Goal: Information Seeking & Learning: Learn about a topic

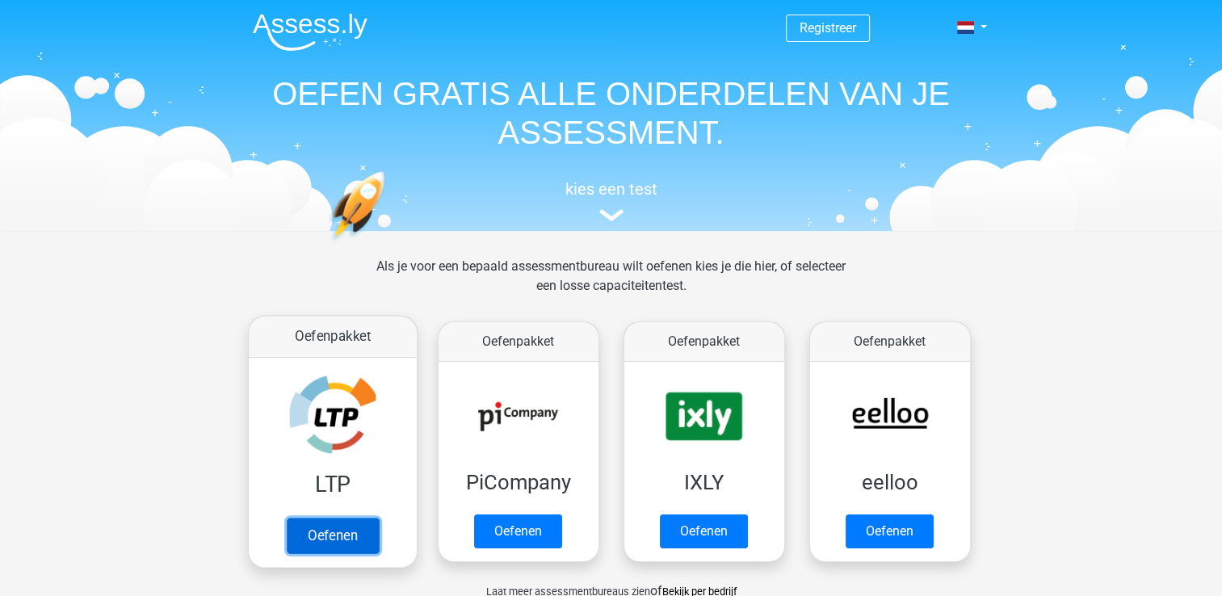
click at [332, 527] on link "Oefenen" at bounding box center [332, 536] width 92 height 36
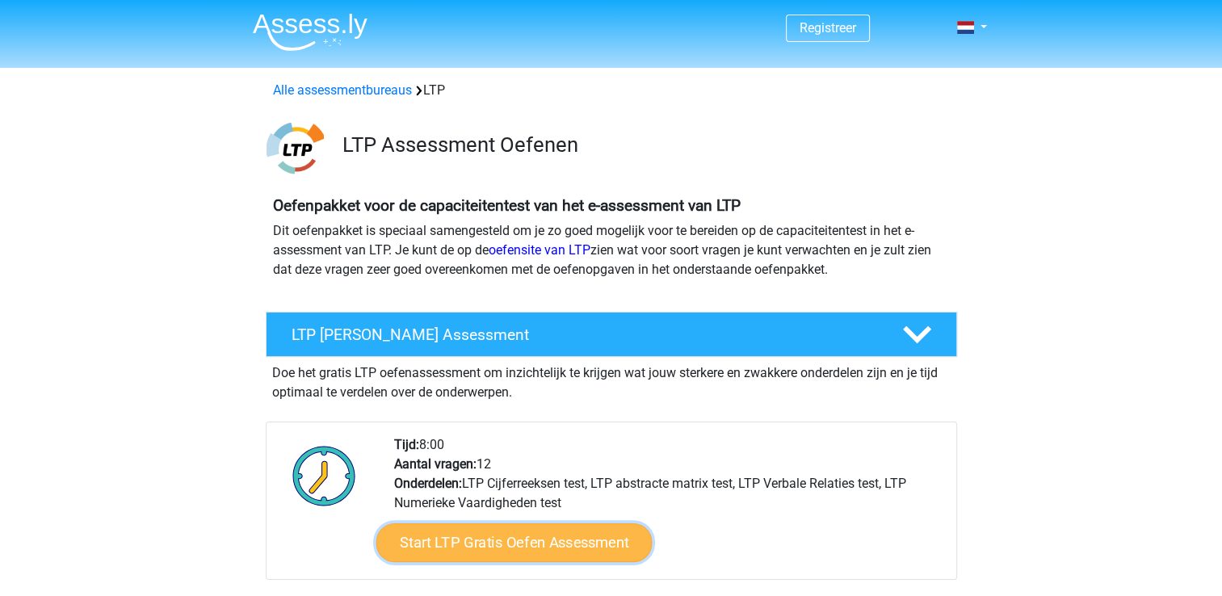
click at [419, 541] on link "Start LTP Gratis Oefen Assessment" at bounding box center [514, 542] width 276 height 39
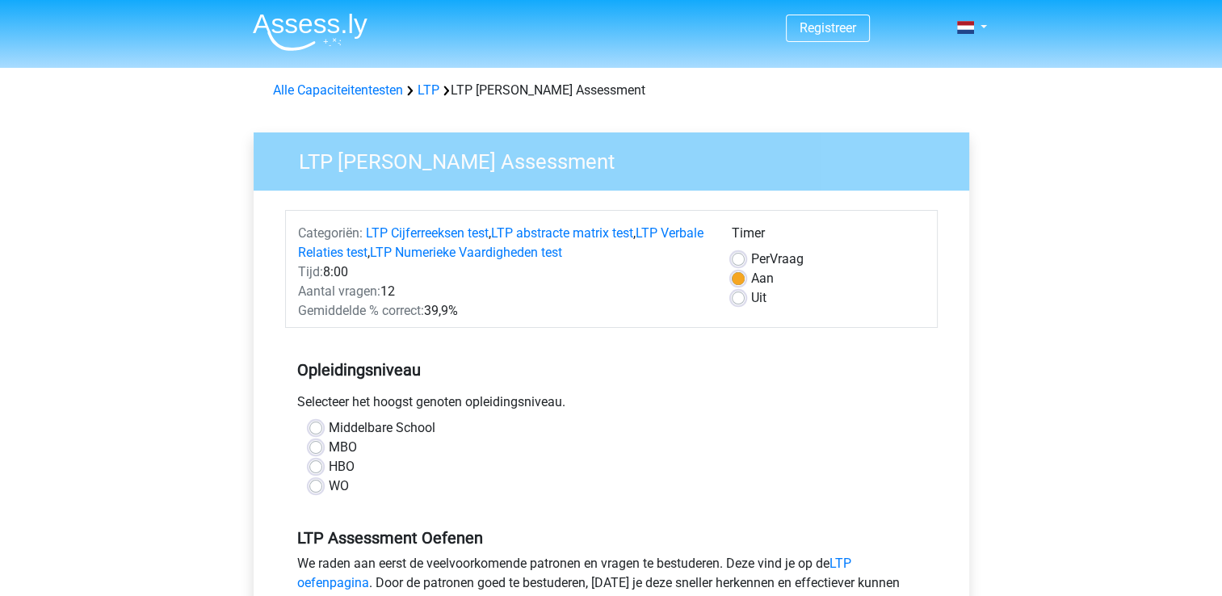
click at [329, 468] on label "HBO" at bounding box center [342, 466] width 26 height 19
click at [315, 468] on input "HBO" at bounding box center [315, 465] width 13 height 16
radio input "true"
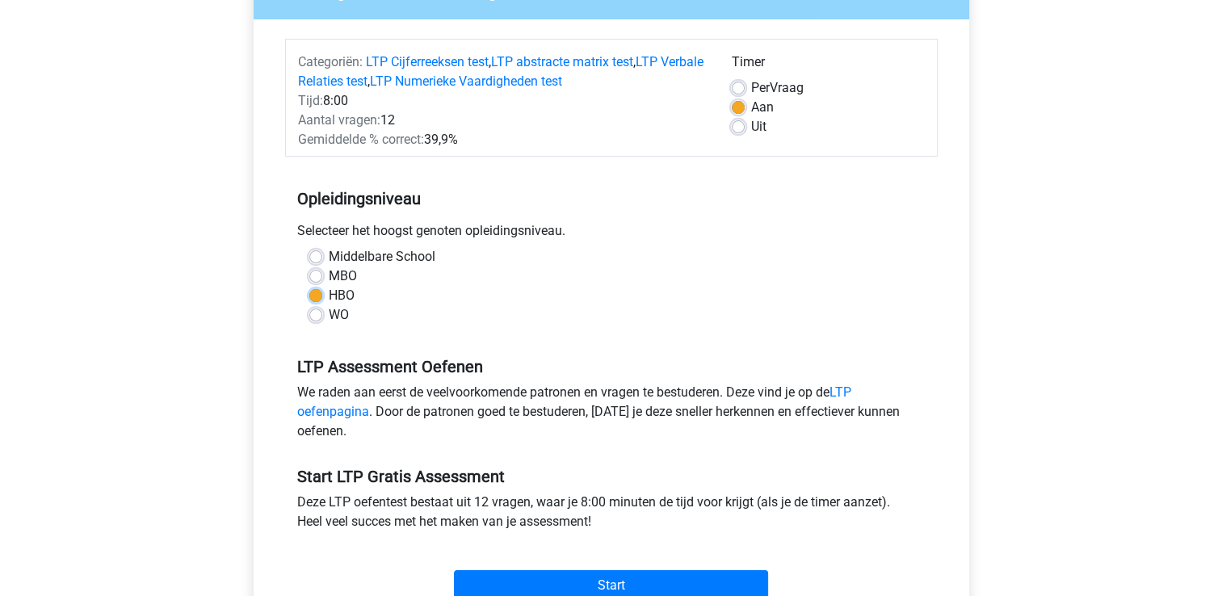
scroll to position [289, 0]
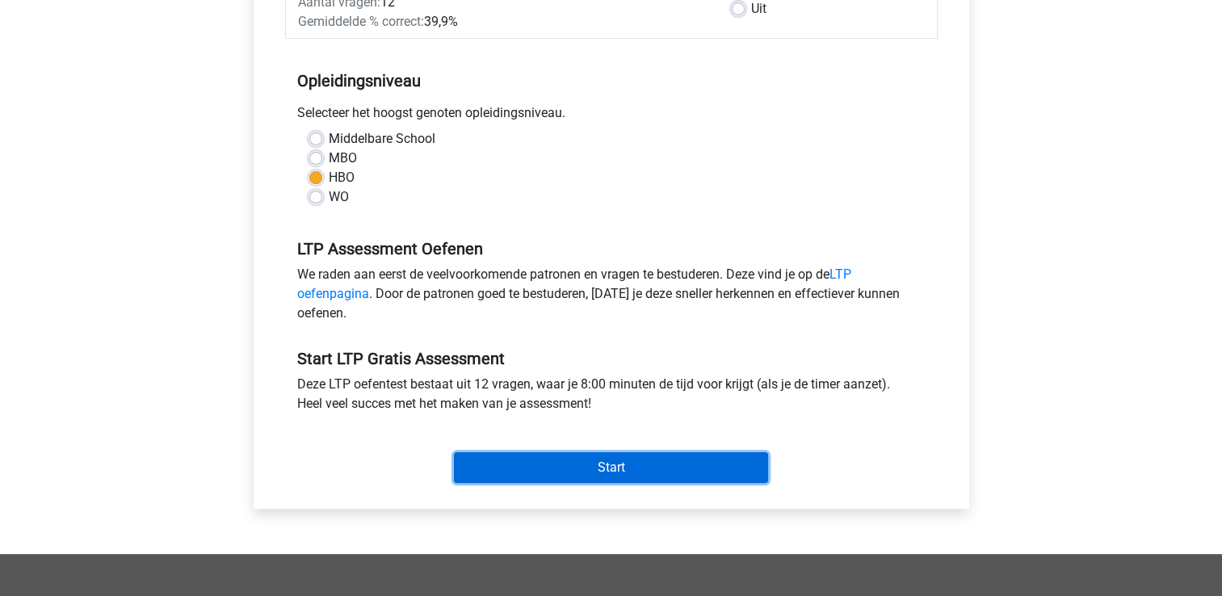
click at [517, 469] on input "Start" at bounding box center [611, 467] width 314 height 31
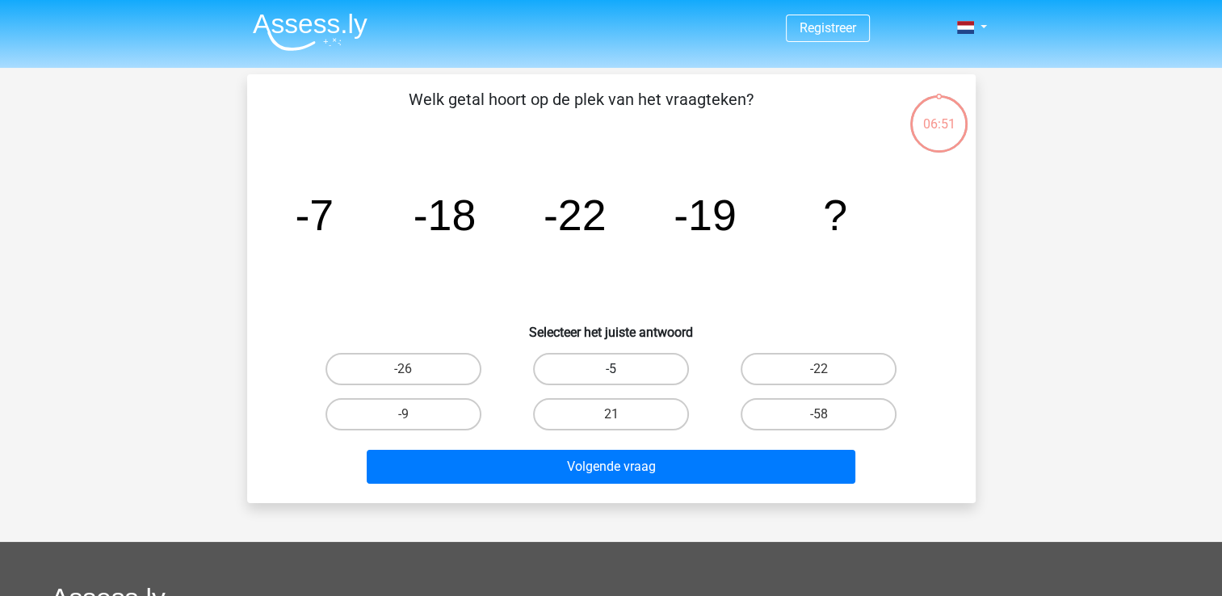
click at [637, 372] on label "-5" at bounding box center [611, 369] width 156 height 32
click at [621, 372] on input "-5" at bounding box center [616, 374] width 11 height 11
radio input "true"
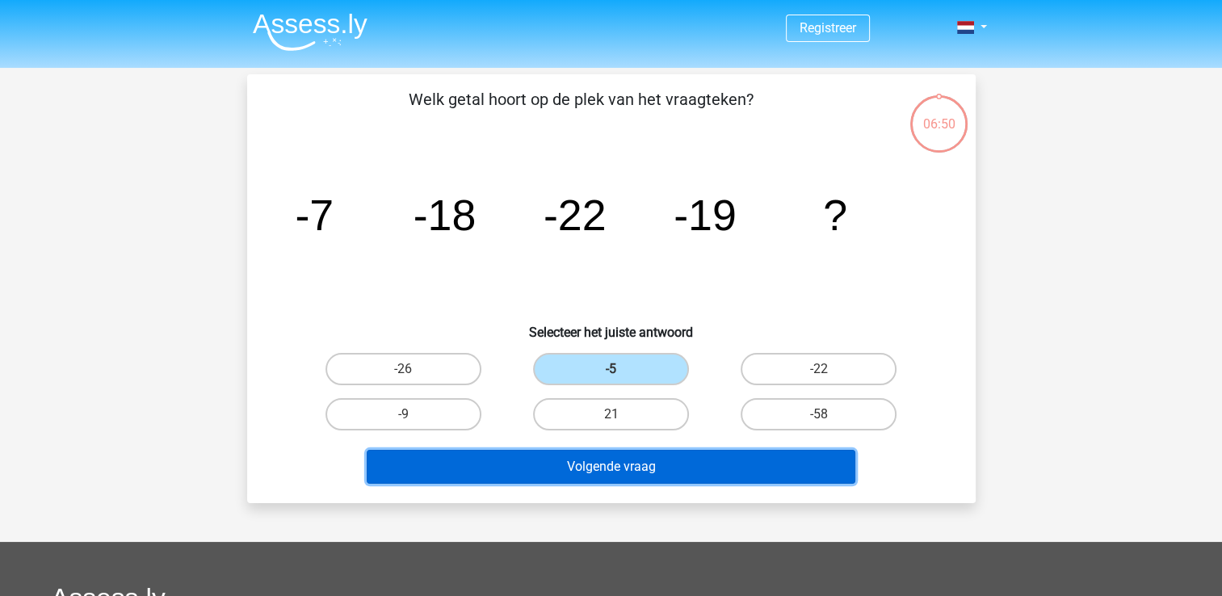
click at [654, 475] on button "Volgende vraag" at bounding box center [611, 467] width 489 height 34
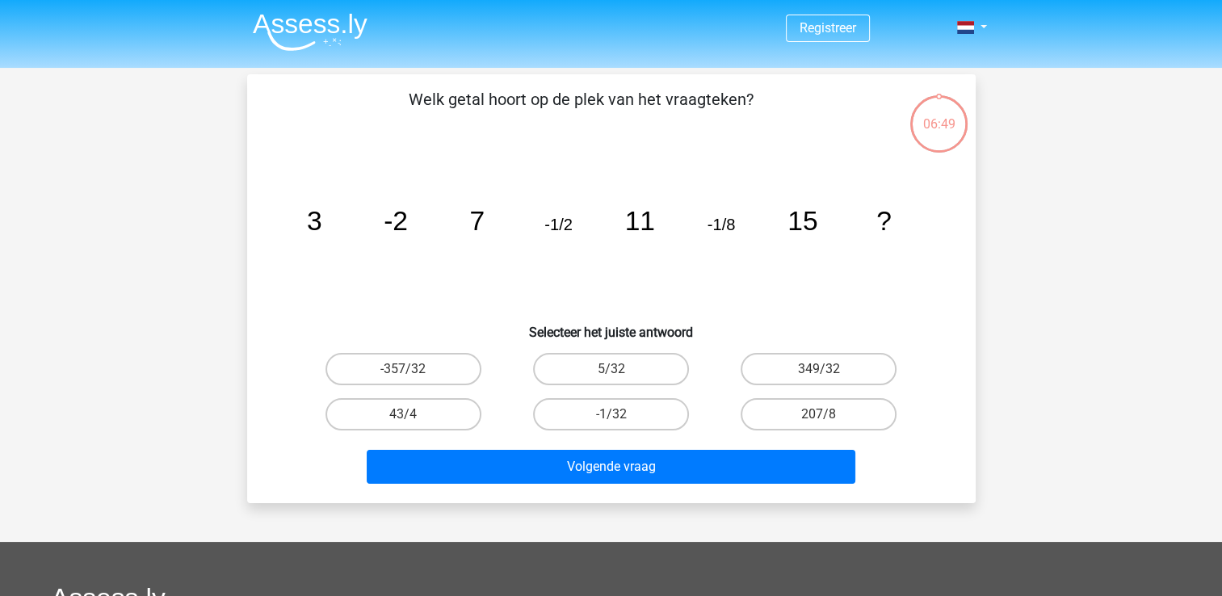
scroll to position [74, 0]
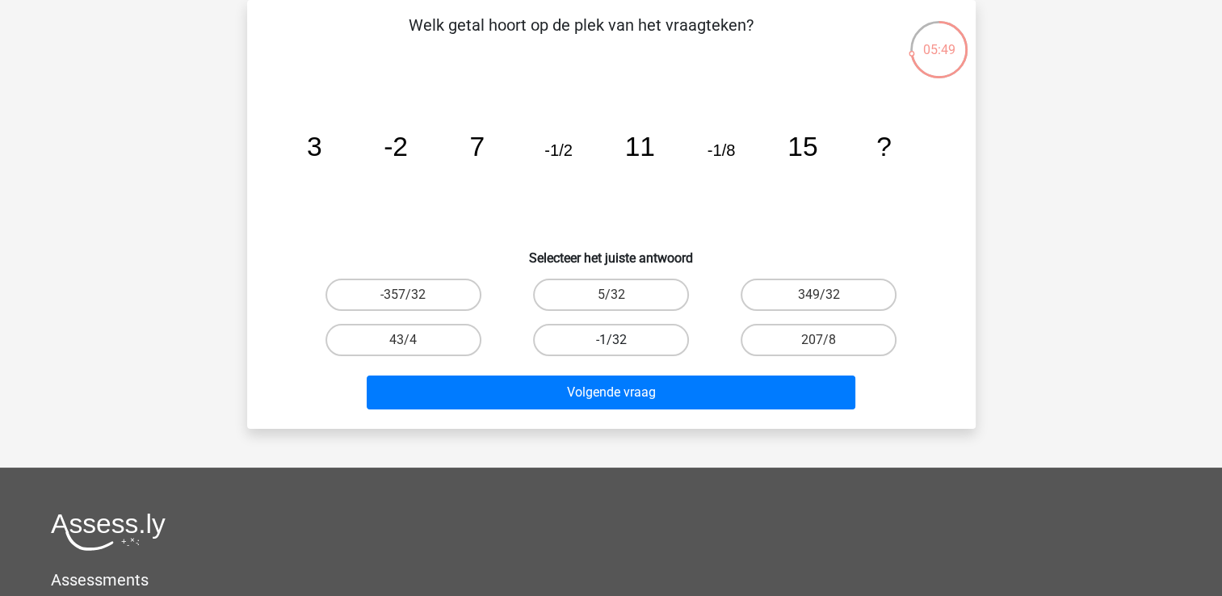
click at [576, 336] on label "-1/32" at bounding box center [611, 340] width 156 height 32
click at [611, 340] on input "-1/32" at bounding box center [616, 345] width 11 height 11
radio input "true"
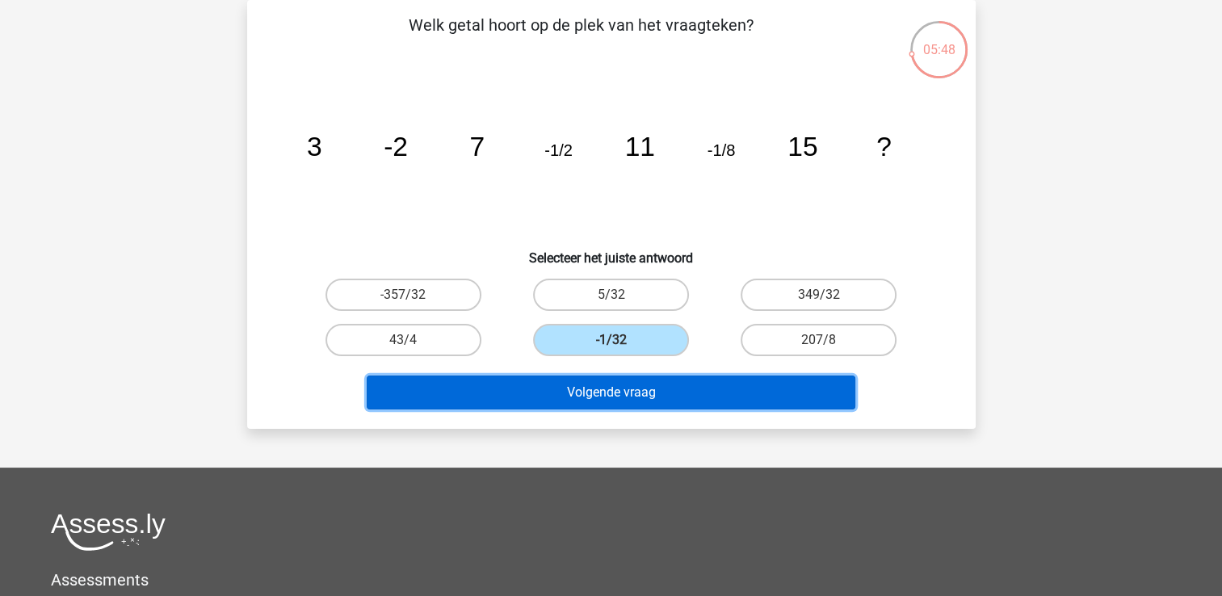
click at [591, 396] on button "Volgende vraag" at bounding box center [611, 393] width 489 height 34
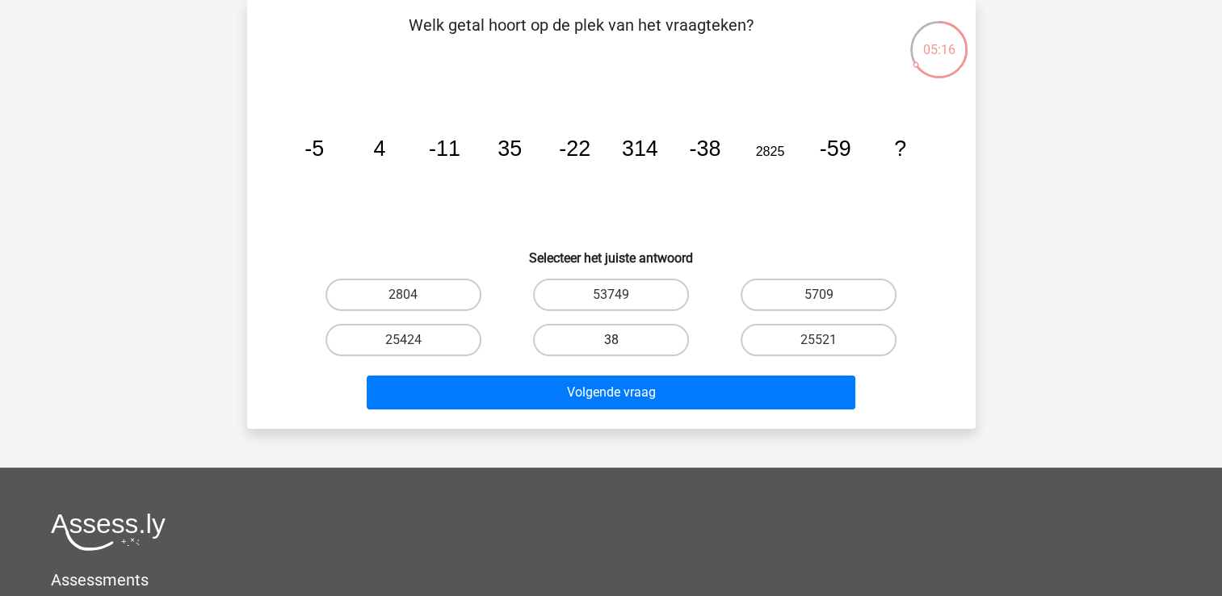
click at [554, 343] on label "38" at bounding box center [611, 340] width 156 height 32
click at [611, 343] on input "38" at bounding box center [616, 345] width 11 height 11
radio input "true"
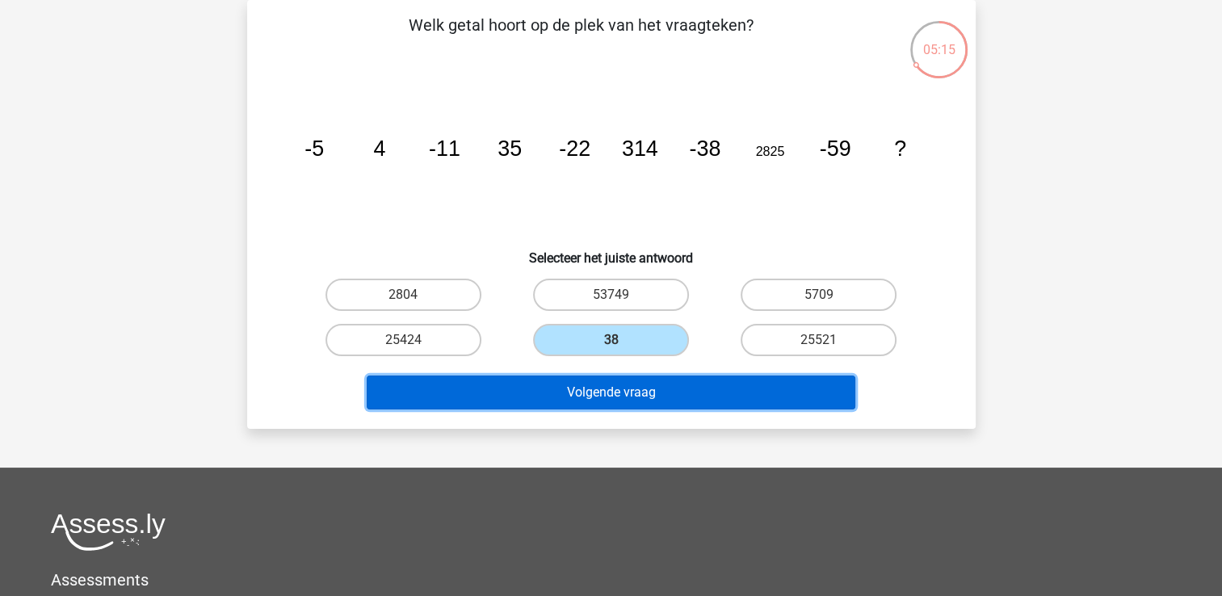
click at [562, 380] on button "Volgende vraag" at bounding box center [611, 393] width 489 height 34
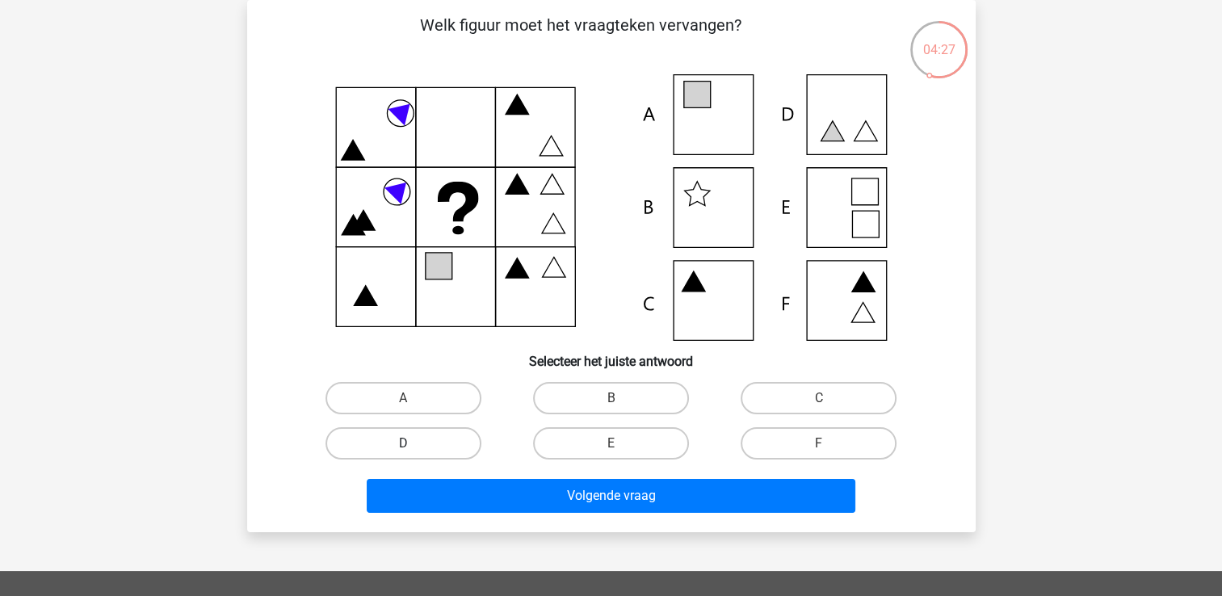
click at [459, 438] on label "D" at bounding box center [404, 443] width 156 height 32
click at [414, 444] on input "D" at bounding box center [408, 449] width 11 height 11
radio input "true"
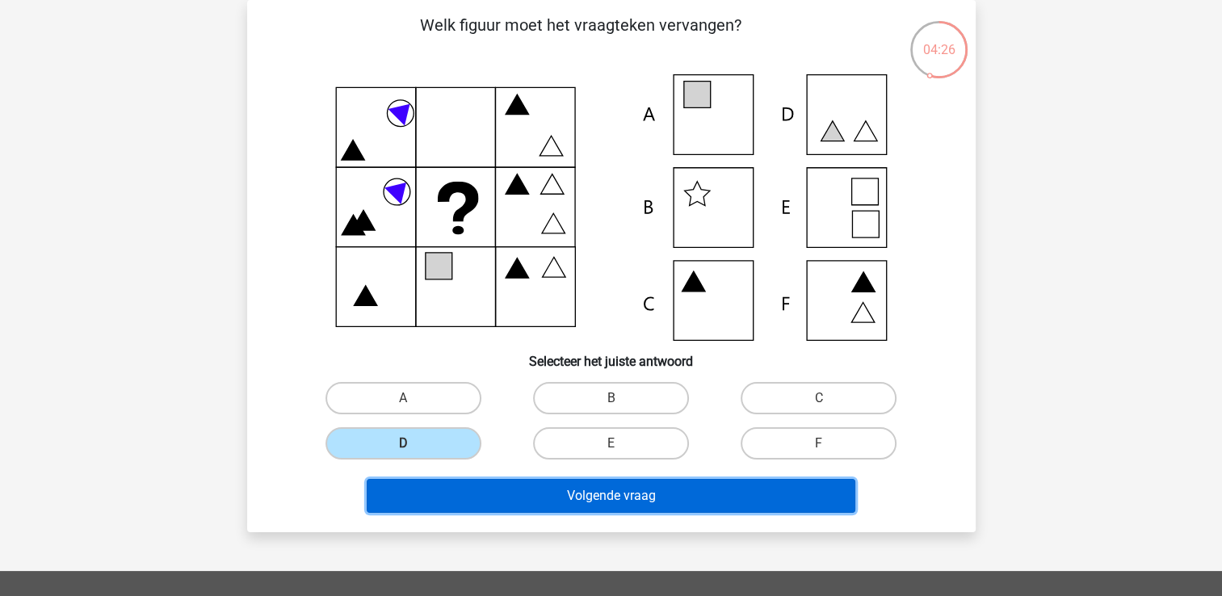
click at [481, 501] on button "Volgende vraag" at bounding box center [611, 496] width 489 height 34
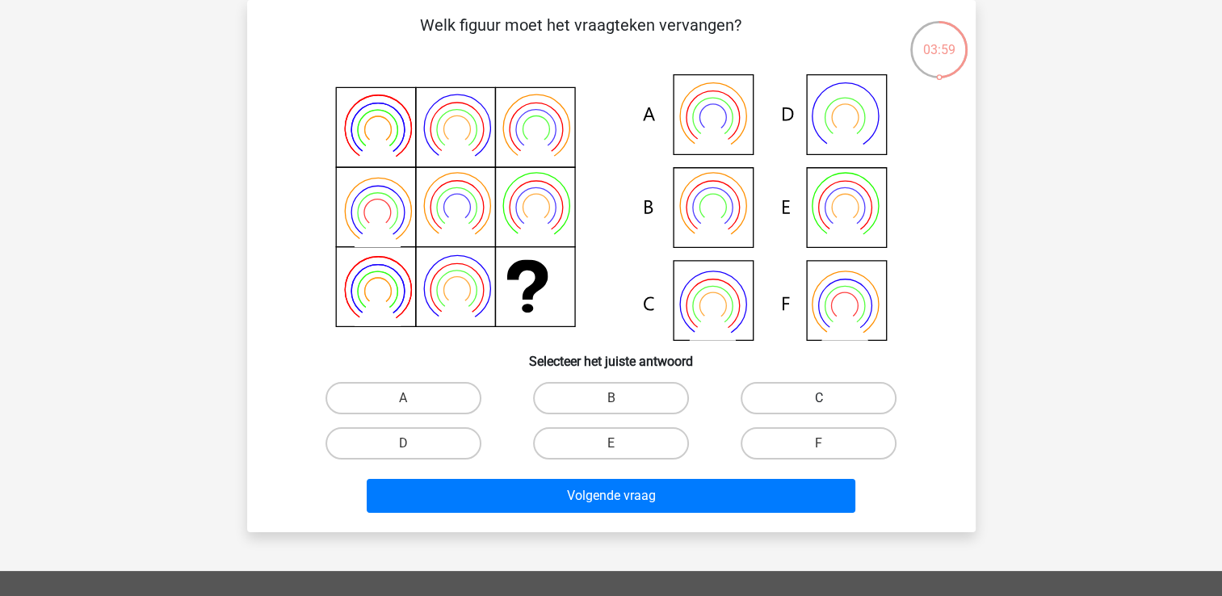
click at [808, 410] on label "C" at bounding box center [819, 398] width 156 height 32
click at [819, 409] on input "C" at bounding box center [824, 403] width 11 height 11
radio input "true"
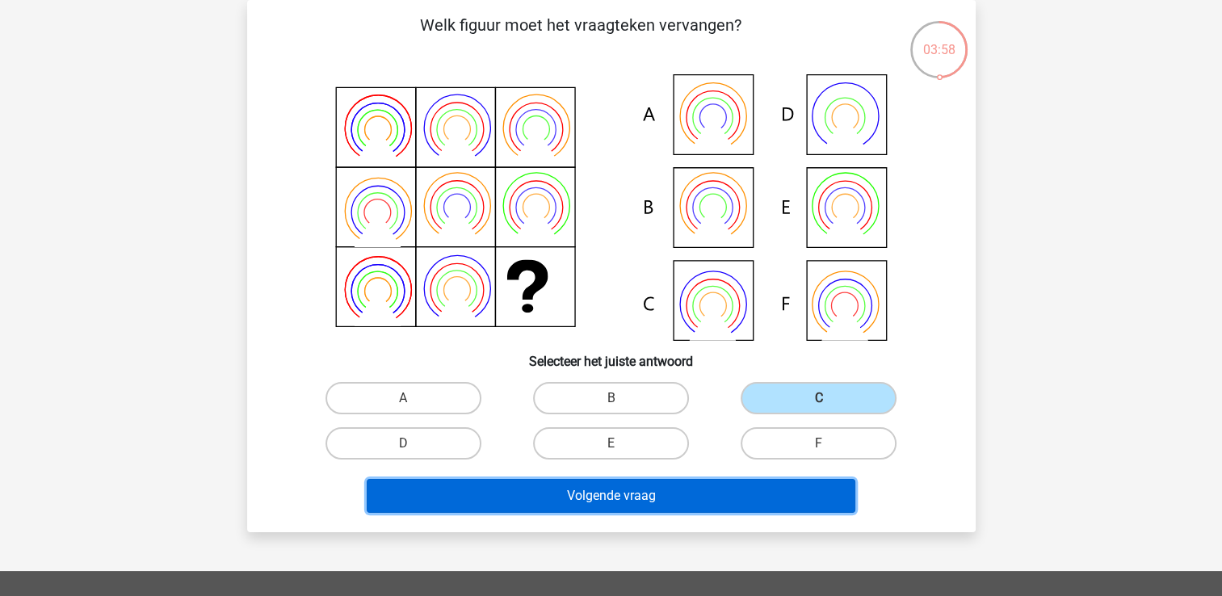
click at [772, 490] on button "Volgende vraag" at bounding box center [611, 496] width 489 height 34
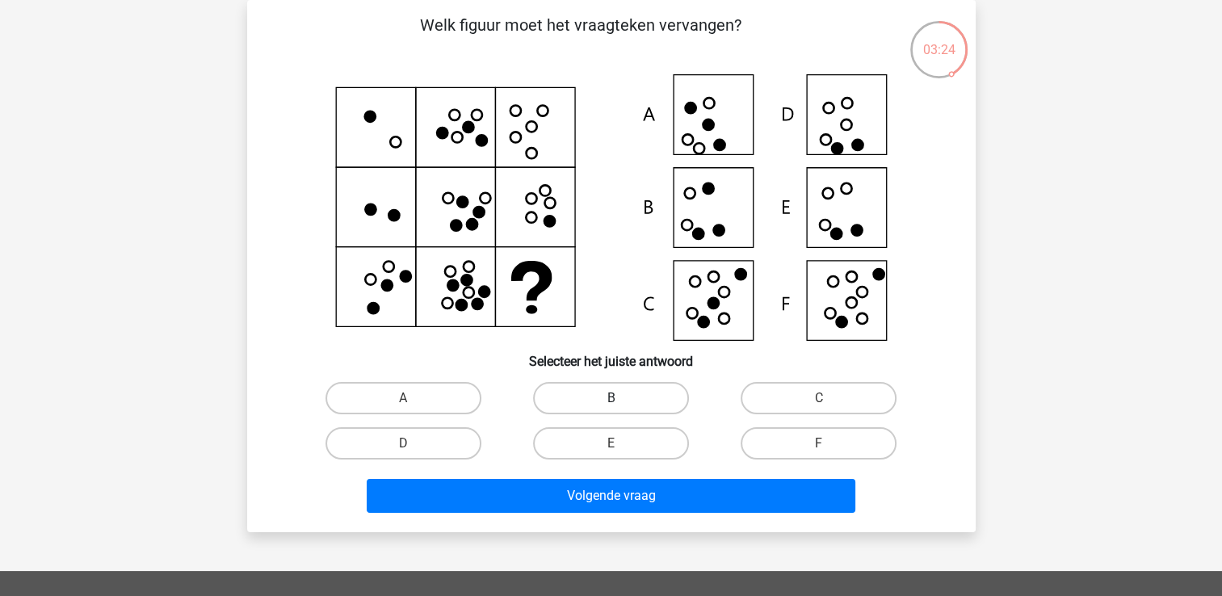
click at [633, 406] on label "B" at bounding box center [611, 398] width 156 height 32
click at [621, 406] on input "B" at bounding box center [616, 403] width 11 height 11
radio input "true"
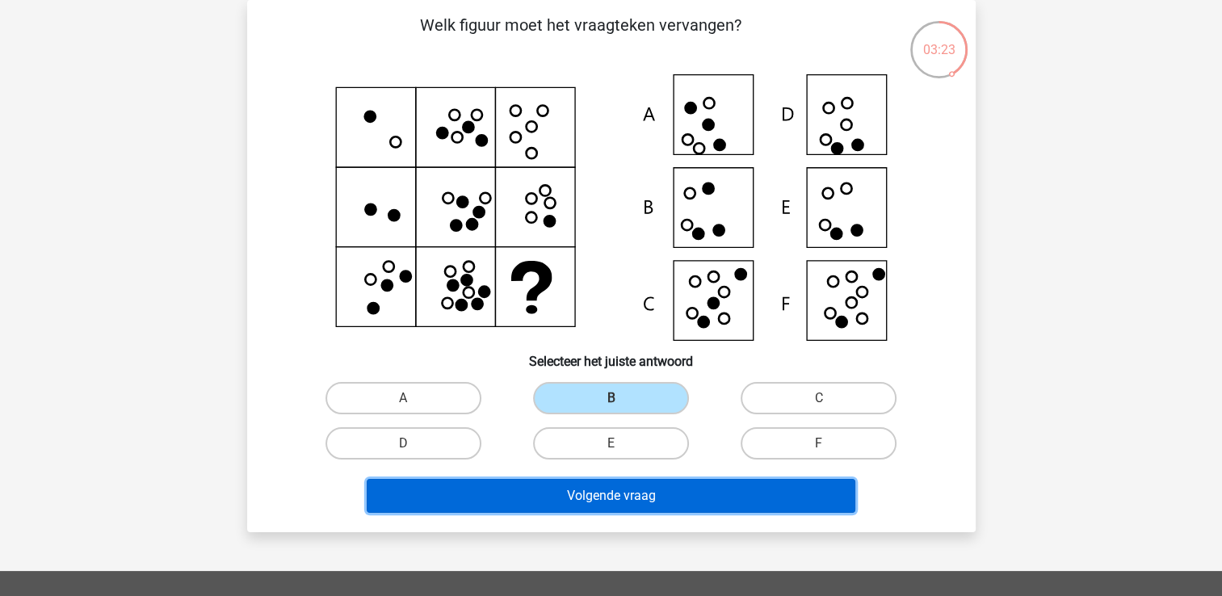
click at [640, 503] on button "Volgende vraag" at bounding box center [611, 496] width 489 height 34
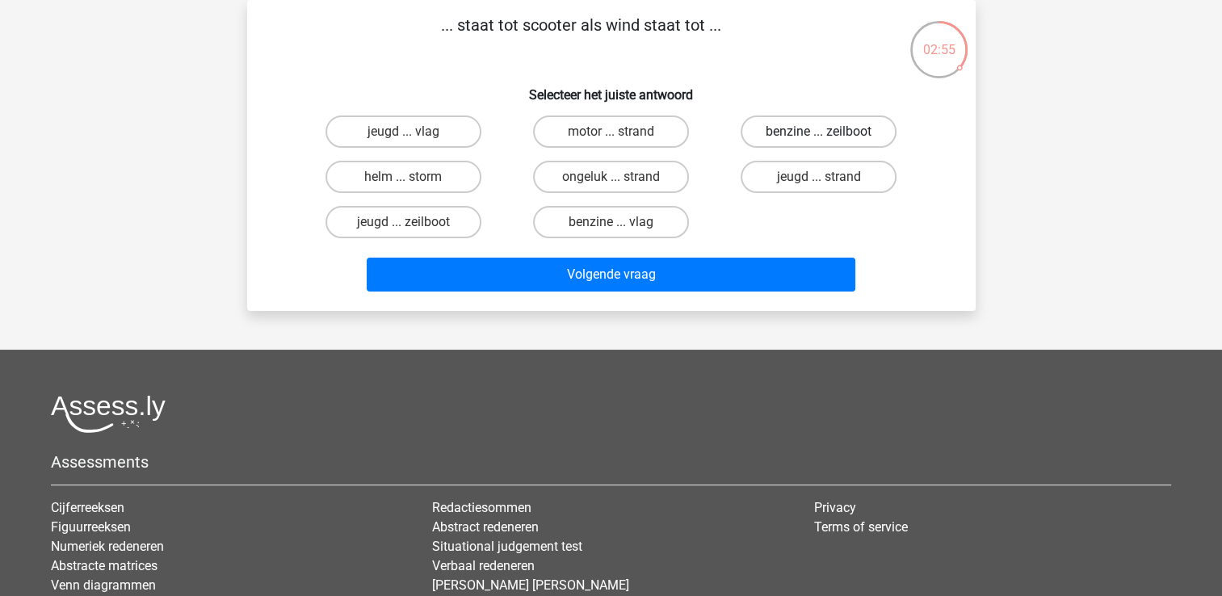
click at [805, 137] on label "benzine ... zeilboot" at bounding box center [819, 132] width 156 height 32
click at [819, 137] on input "benzine ... zeilboot" at bounding box center [824, 137] width 11 height 11
radio input "true"
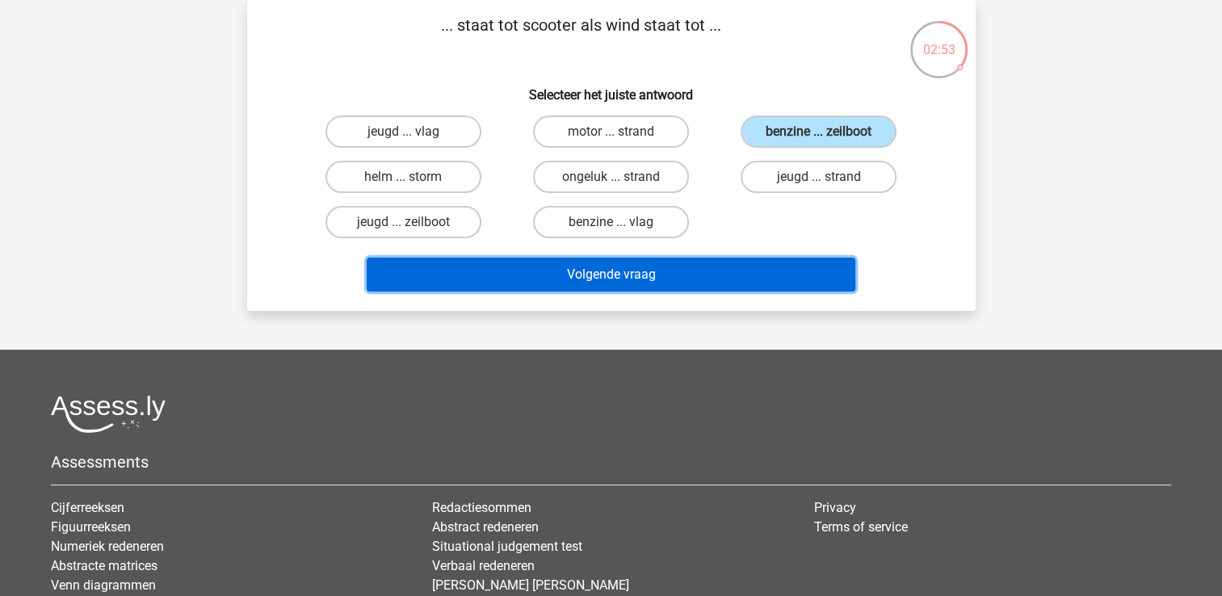
click at [763, 265] on button "Volgende vraag" at bounding box center [611, 275] width 489 height 34
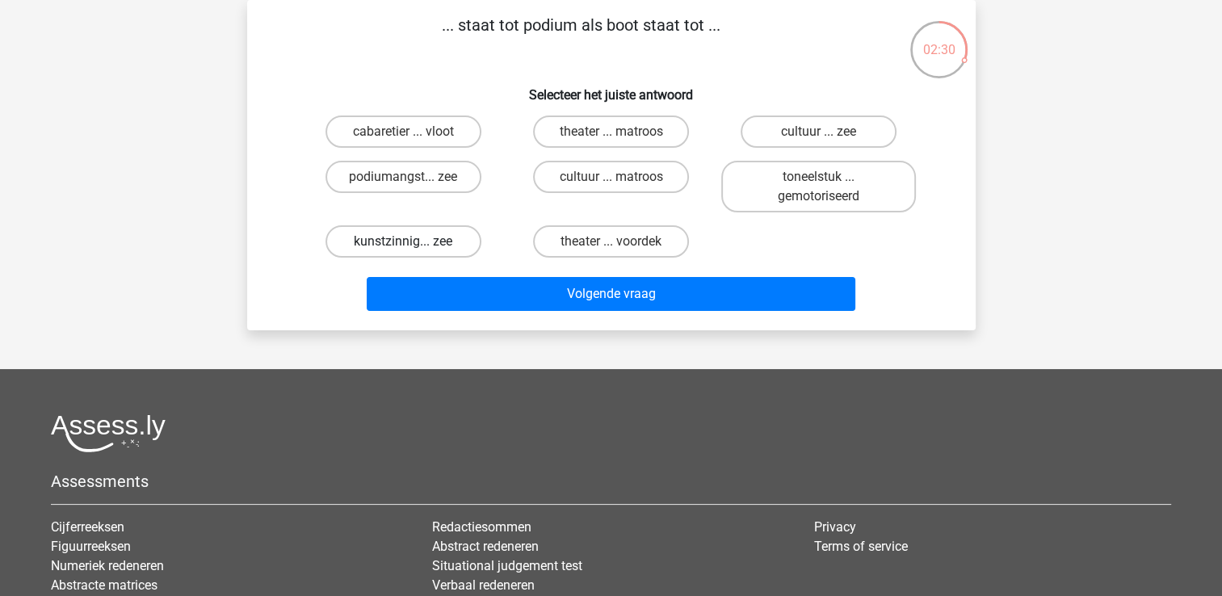
click at [456, 246] on label "kunstzinnig... zee" at bounding box center [404, 241] width 156 height 32
click at [414, 246] on input "kunstzinnig... zee" at bounding box center [408, 247] width 11 height 11
radio input "true"
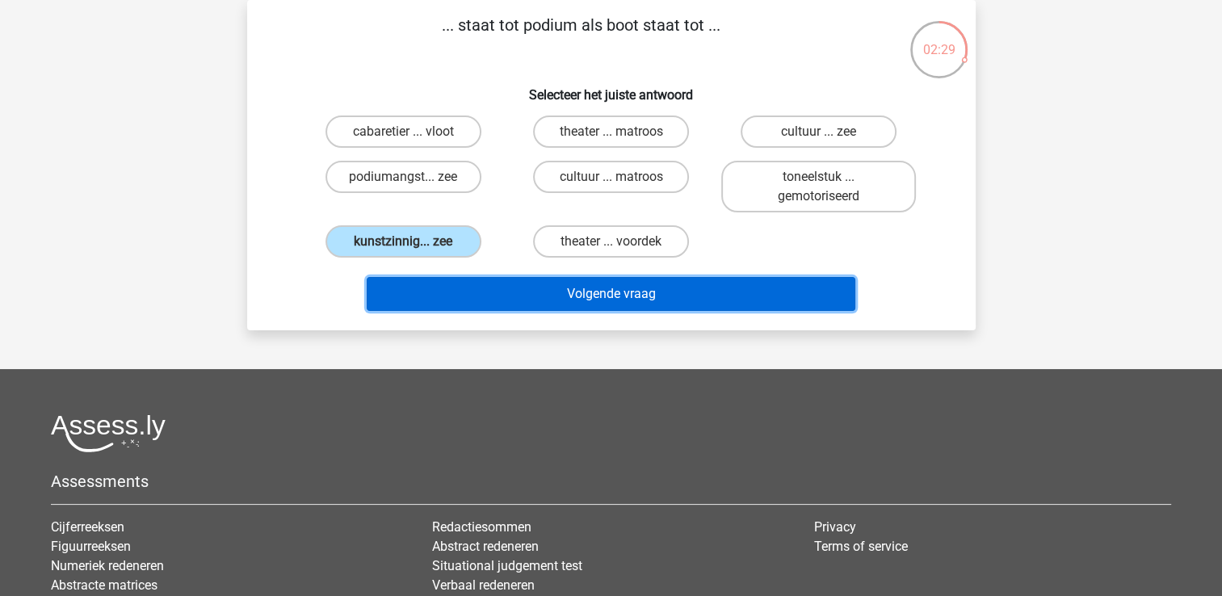
click at [476, 280] on button "Volgende vraag" at bounding box center [611, 294] width 489 height 34
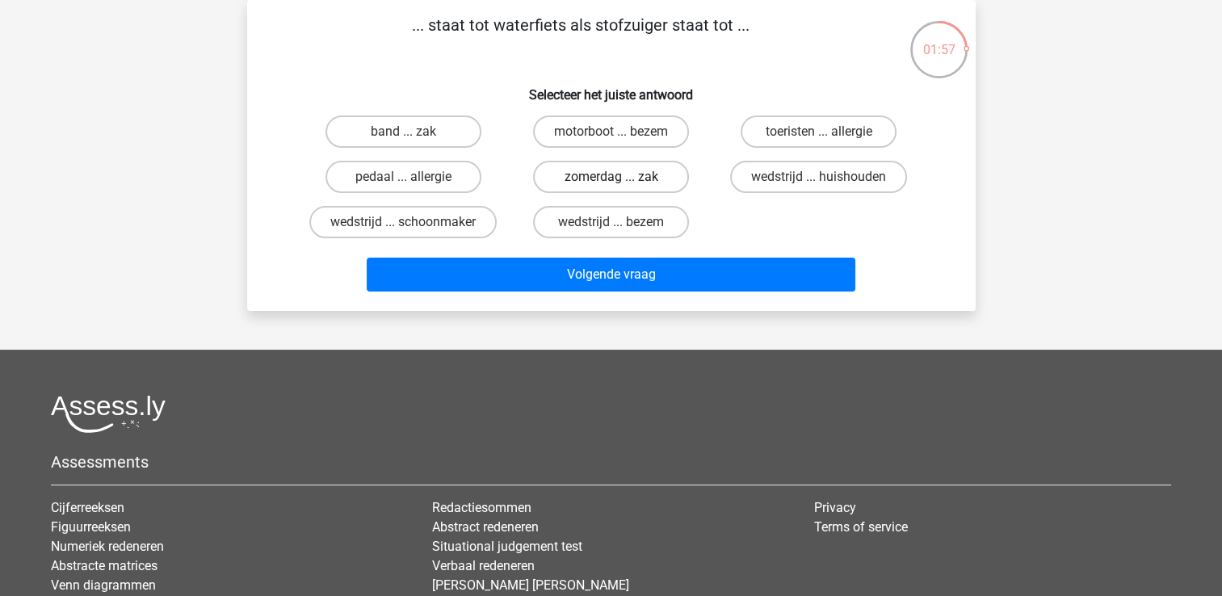
click at [564, 176] on label "zomerdag ... zak" at bounding box center [611, 177] width 156 height 32
click at [611, 177] on input "zomerdag ... zak" at bounding box center [616, 182] width 11 height 11
radio input "true"
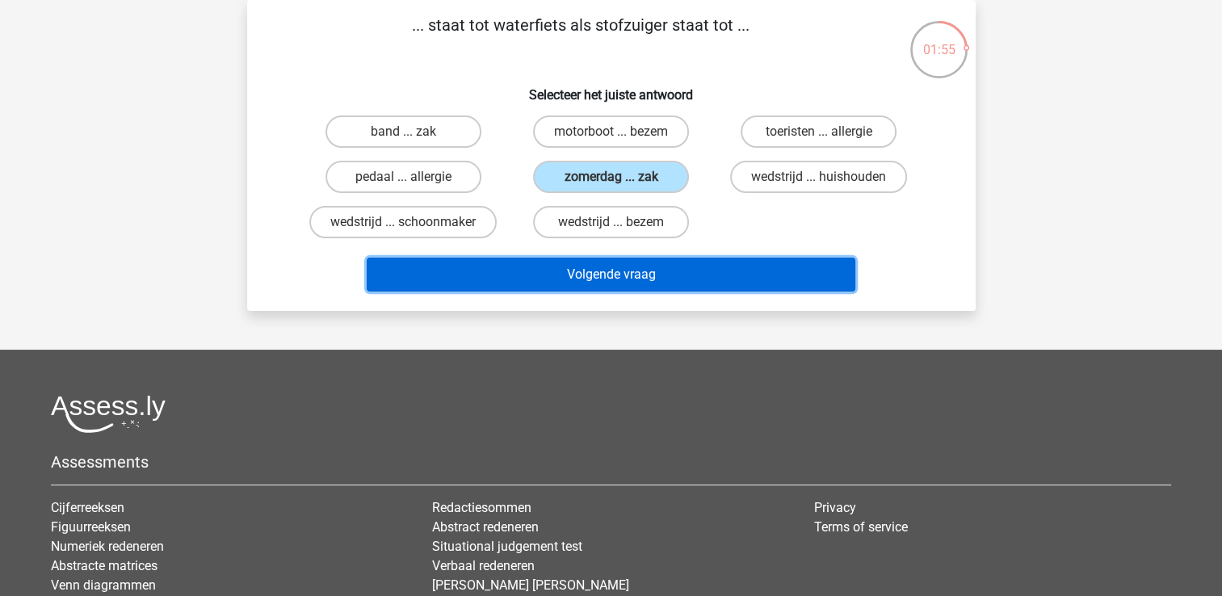
click at [587, 280] on button "Volgende vraag" at bounding box center [611, 275] width 489 height 34
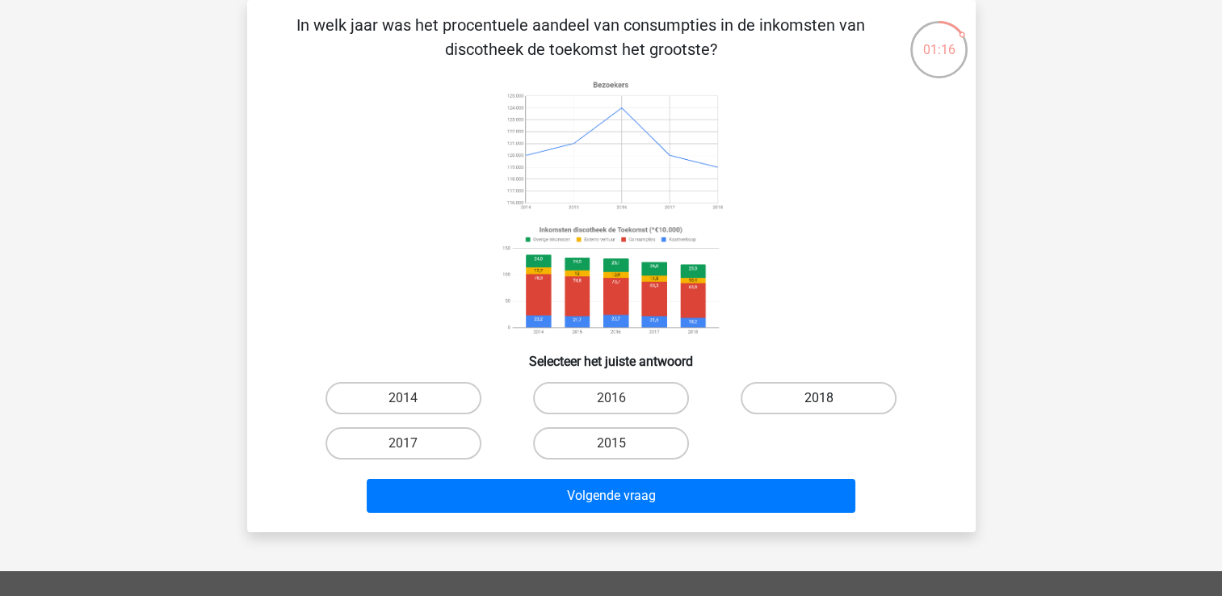
click at [801, 393] on label "2018" at bounding box center [819, 398] width 156 height 32
click at [819, 398] on input "2018" at bounding box center [824, 403] width 11 height 11
radio input "true"
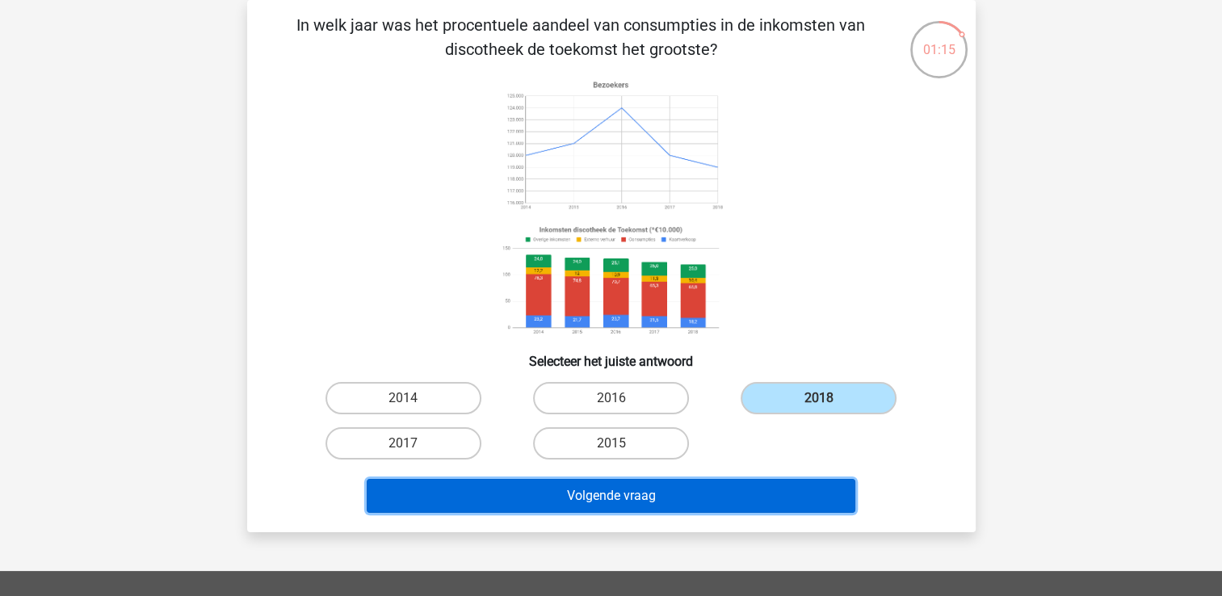
click at [773, 502] on button "Volgende vraag" at bounding box center [611, 496] width 489 height 34
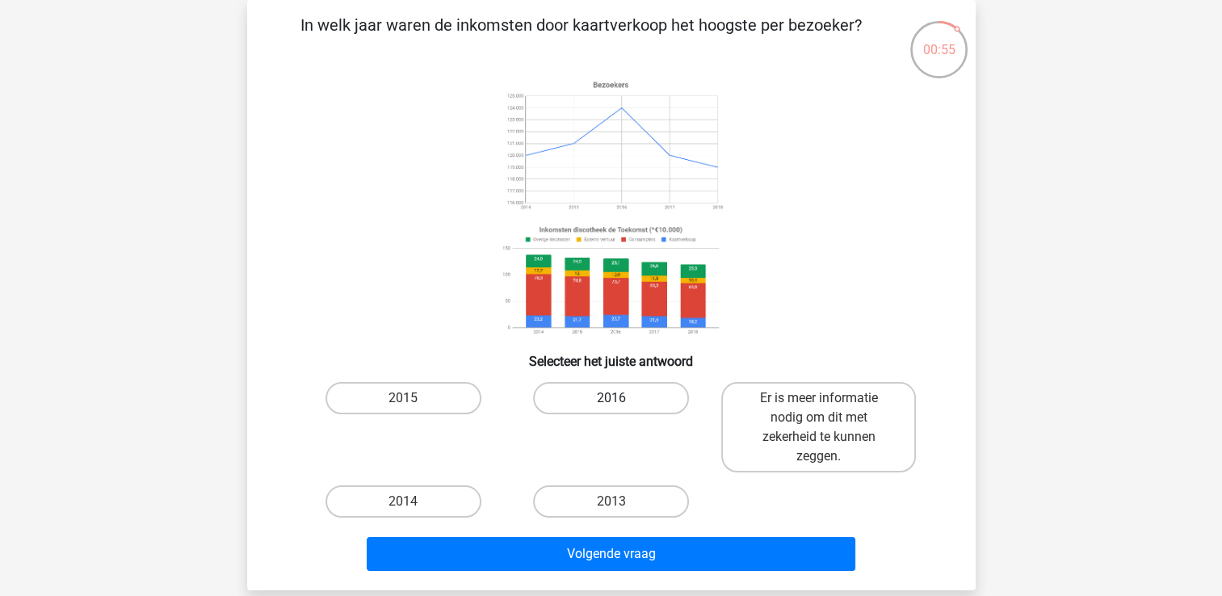
click at [664, 399] on label "2016" at bounding box center [611, 398] width 156 height 32
click at [621, 399] on input "2016" at bounding box center [616, 403] width 11 height 11
radio input "true"
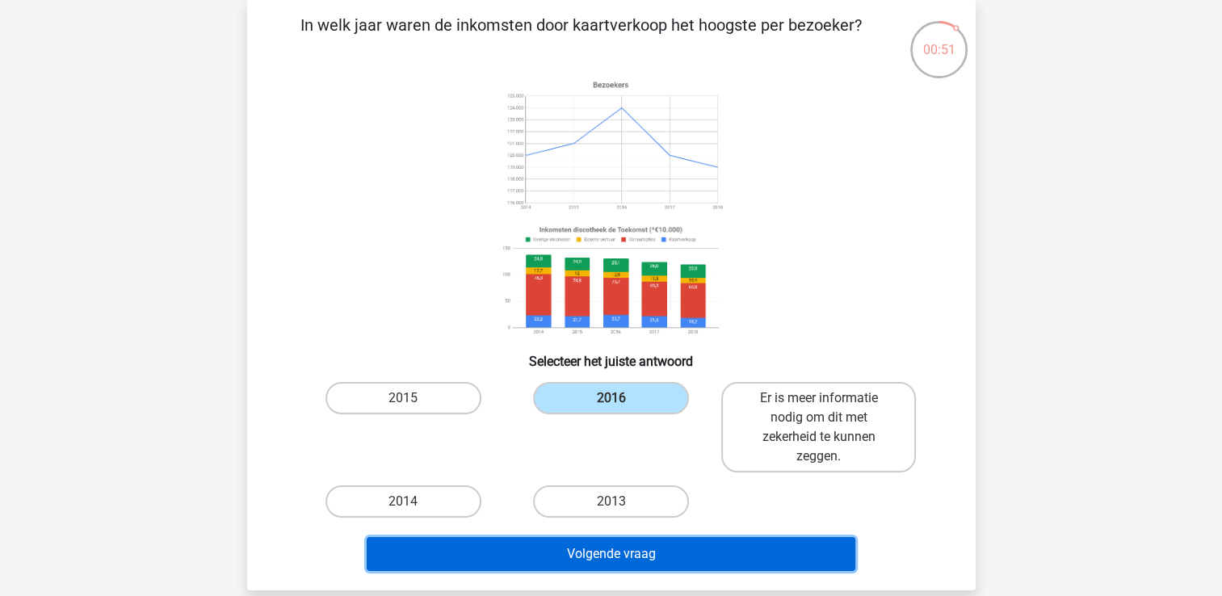
click at [683, 544] on button "Volgende vraag" at bounding box center [611, 554] width 489 height 34
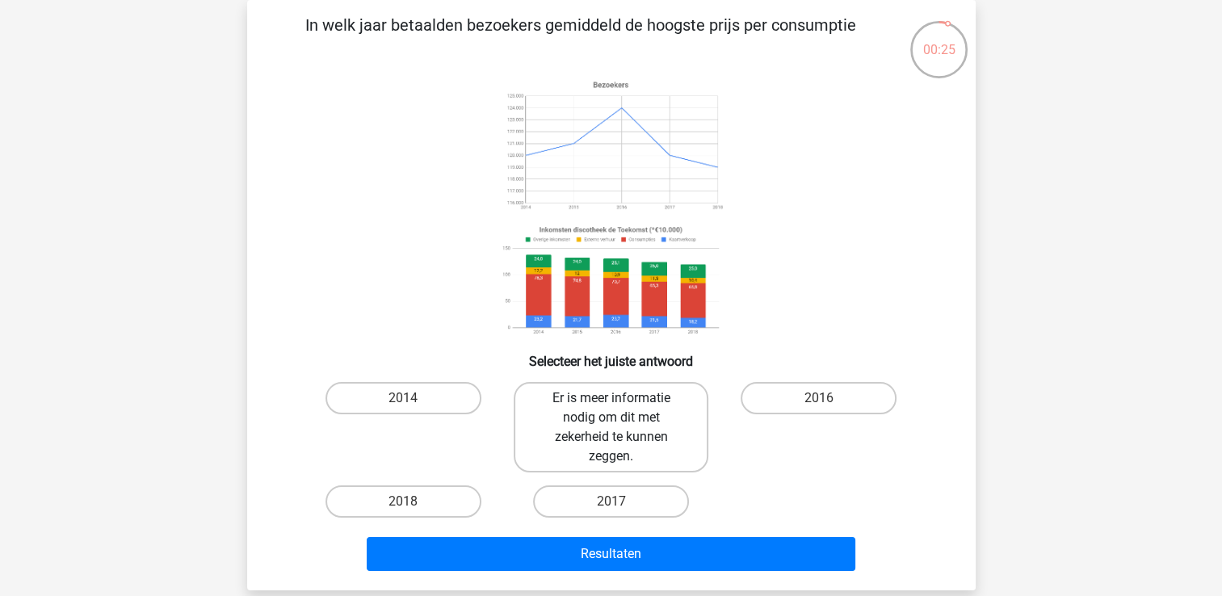
click at [633, 440] on label "Er is meer informatie nodig om dit met zekerheid te kunnen zeggen." at bounding box center [611, 427] width 195 height 90
click at [621, 409] on input "Er is meer informatie nodig om dit met zekerheid te kunnen zeggen." at bounding box center [616, 403] width 11 height 11
radio input "true"
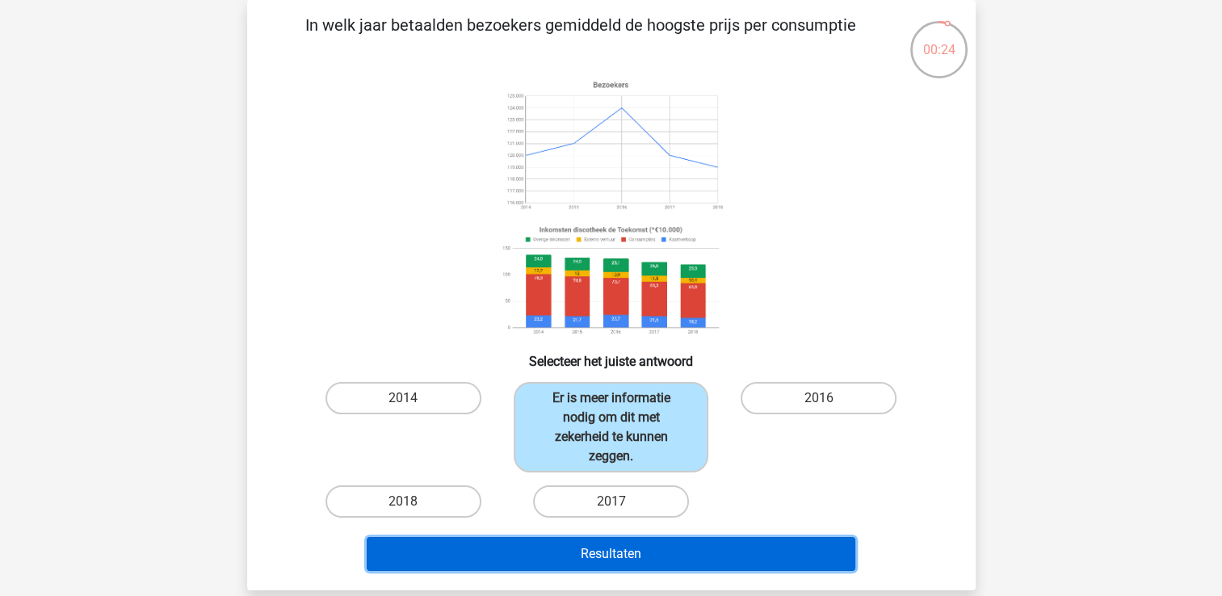
click at [653, 561] on button "Resultaten" at bounding box center [611, 554] width 489 height 34
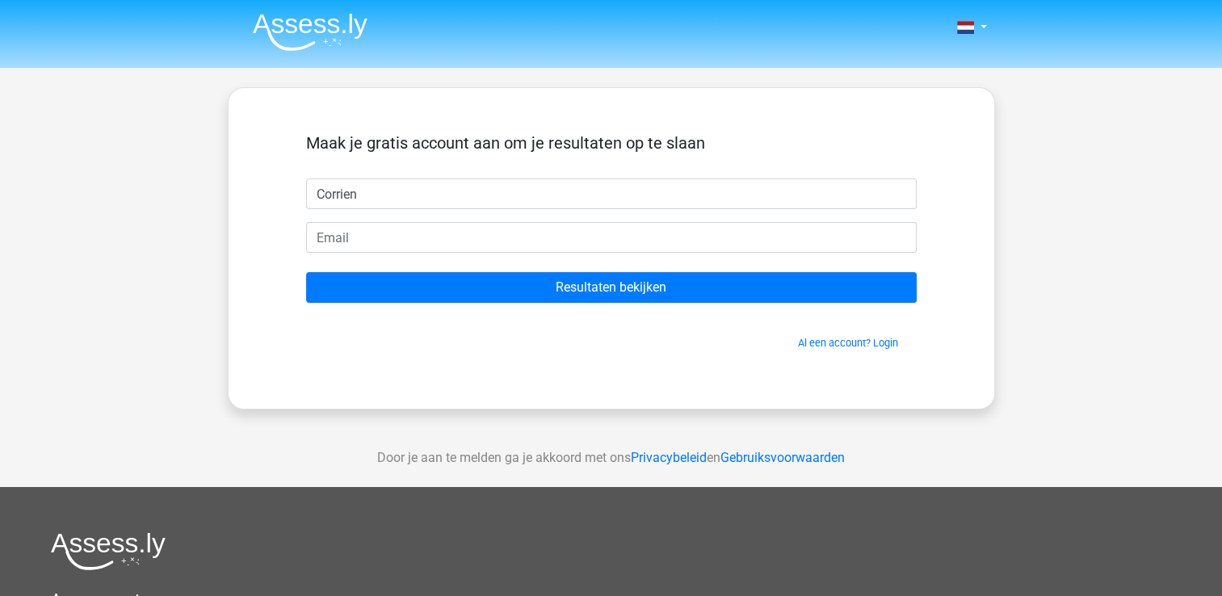
type input "Corrien"
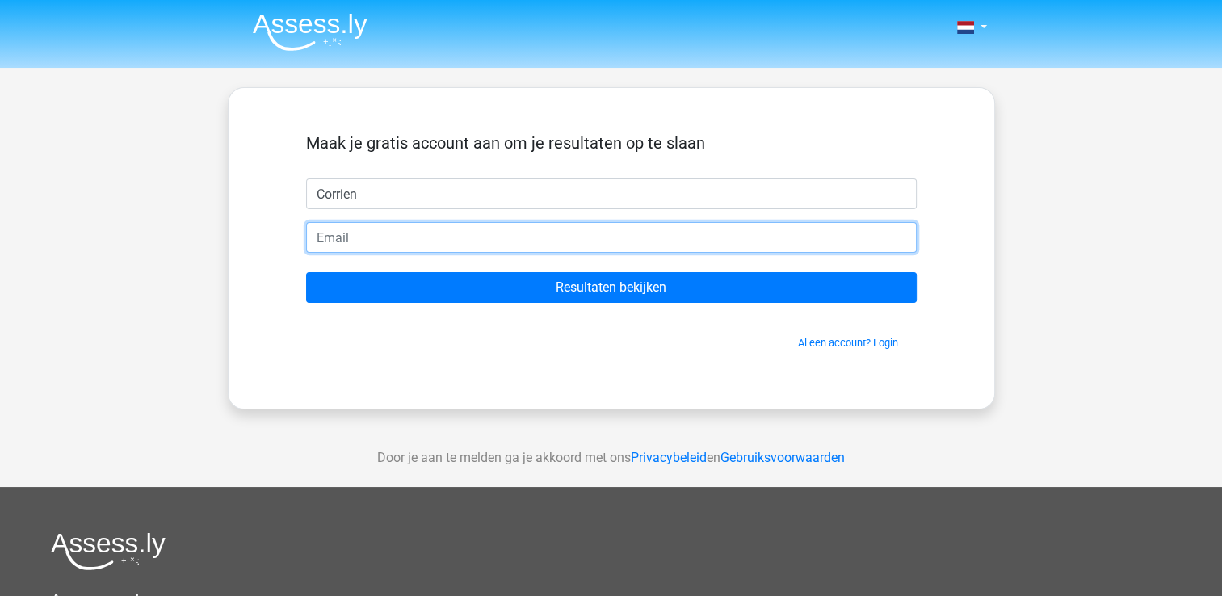
click at [397, 247] on input "email" at bounding box center [611, 237] width 611 height 31
type input "[EMAIL_ADDRESS][DOMAIN_NAME]"
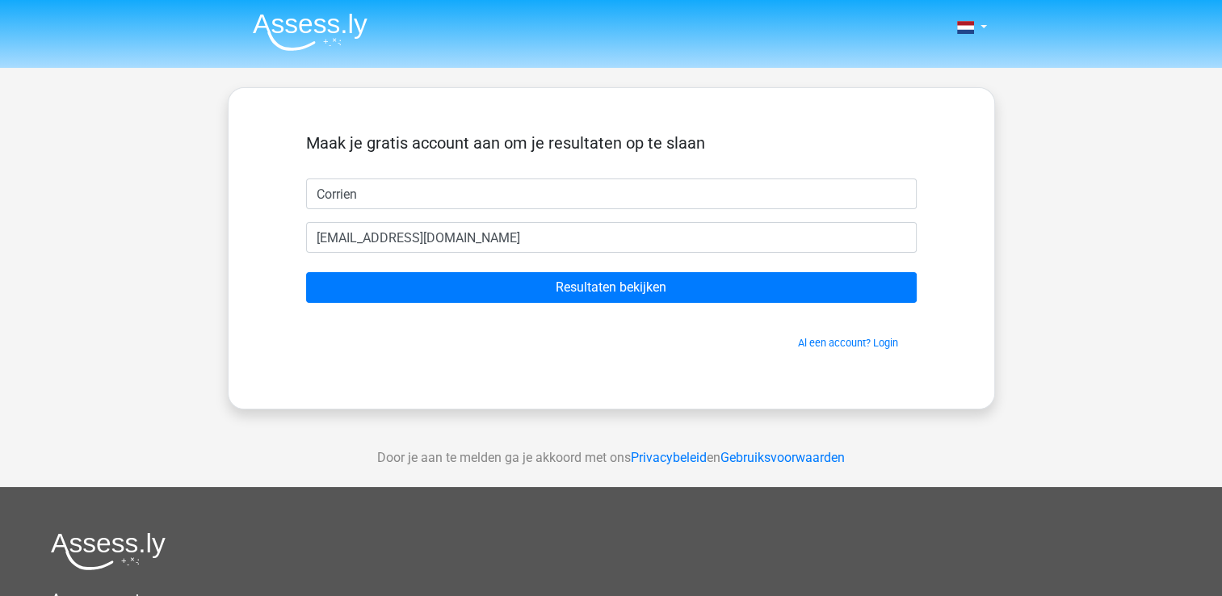
click at [440, 303] on form "Maak je gratis account aan om je resultaten op te slaan [GEOGRAPHIC_DATA] [EMAI…" at bounding box center [611, 241] width 611 height 217
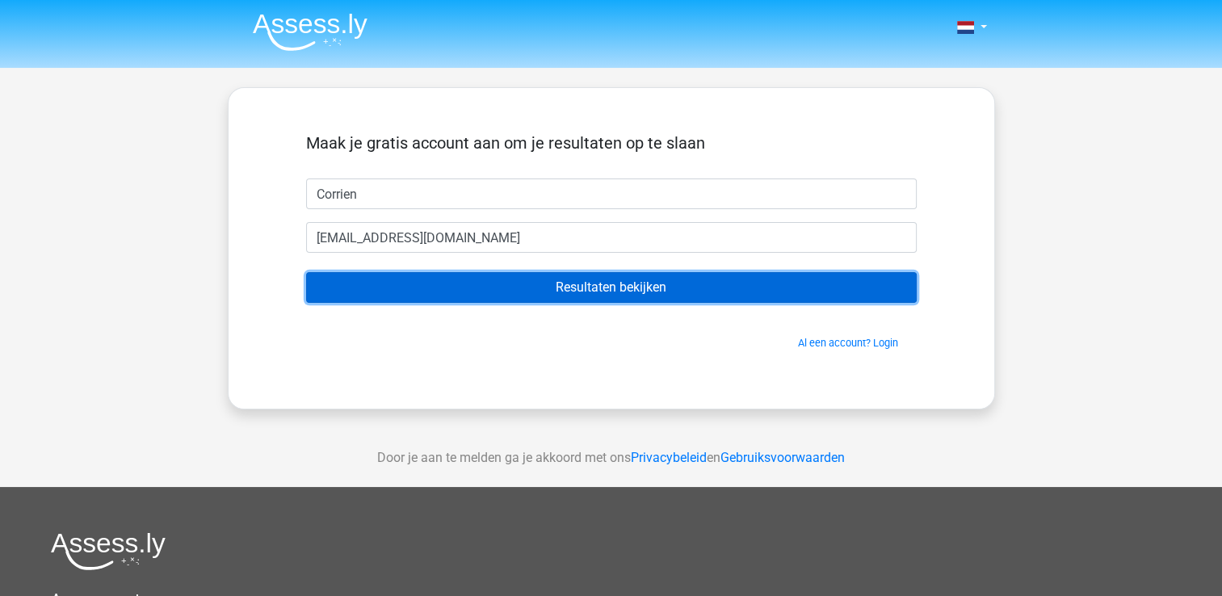
click at [475, 280] on input "Resultaten bekijken" at bounding box center [611, 287] width 611 height 31
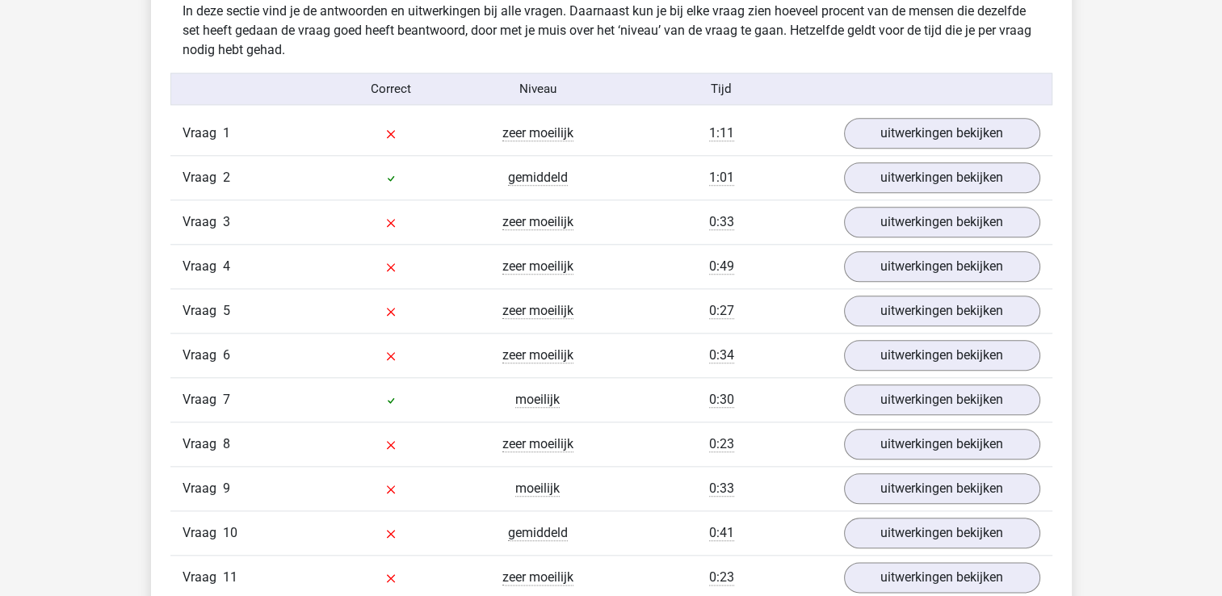
scroll to position [1839, 0]
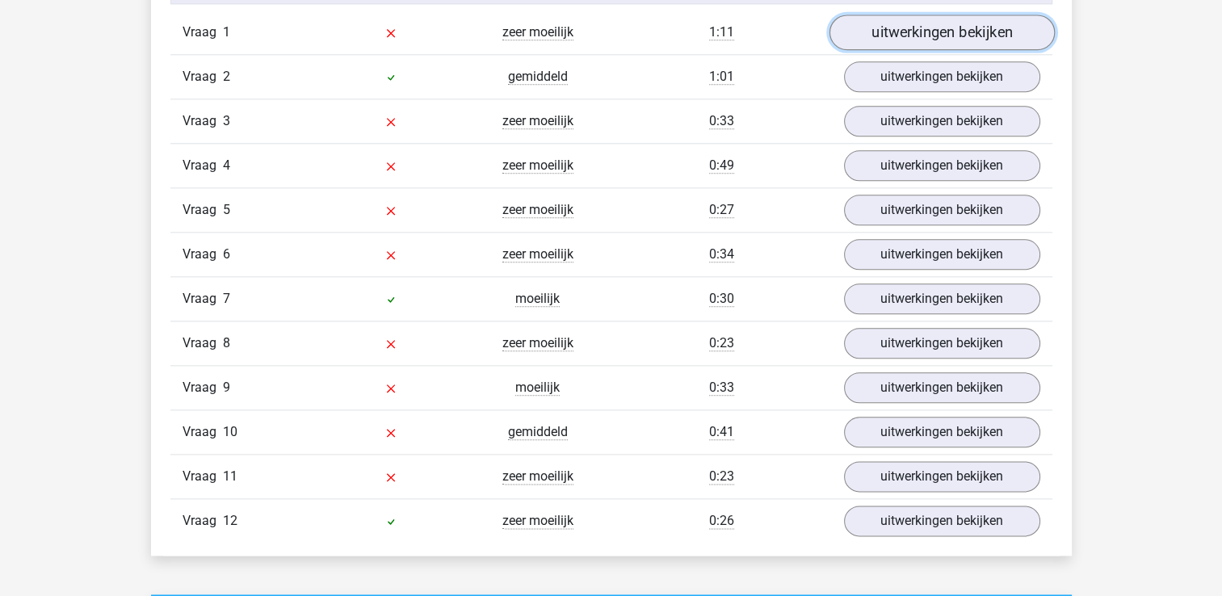
drag, startPoint x: 1138, startPoint y: 153, endPoint x: 955, endPoint y: 28, distance: 221.6
click at [955, 28] on link "uitwerkingen bekijken" at bounding box center [941, 33] width 225 height 36
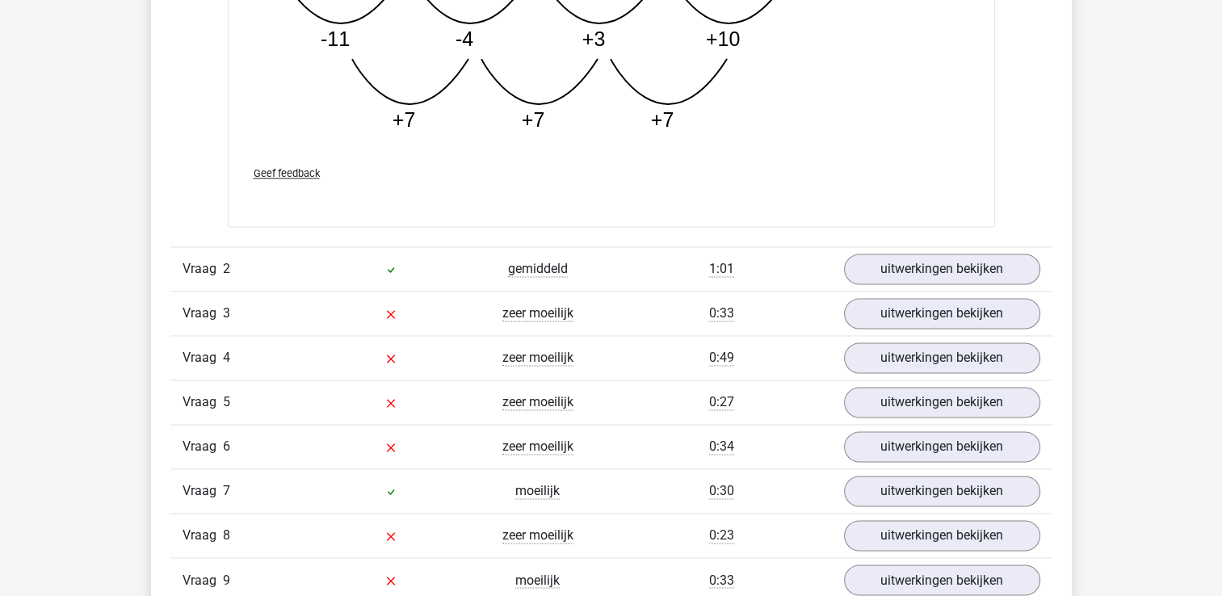
scroll to position [2471, 0]
click at [975, 306] on link "uitwerkingen bekijken" at bounding box center [941, 314] width 225 height 36
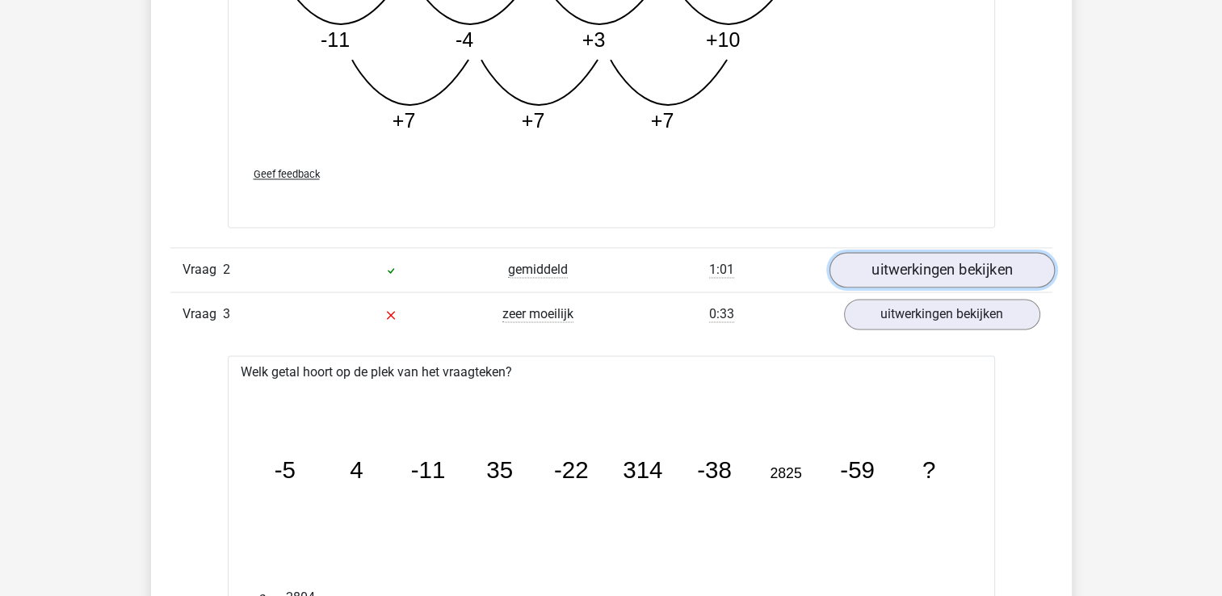
click at [959, 266] on link "uitwerkingen bekijken" at bounding box center [941, 270] width 225 height 36
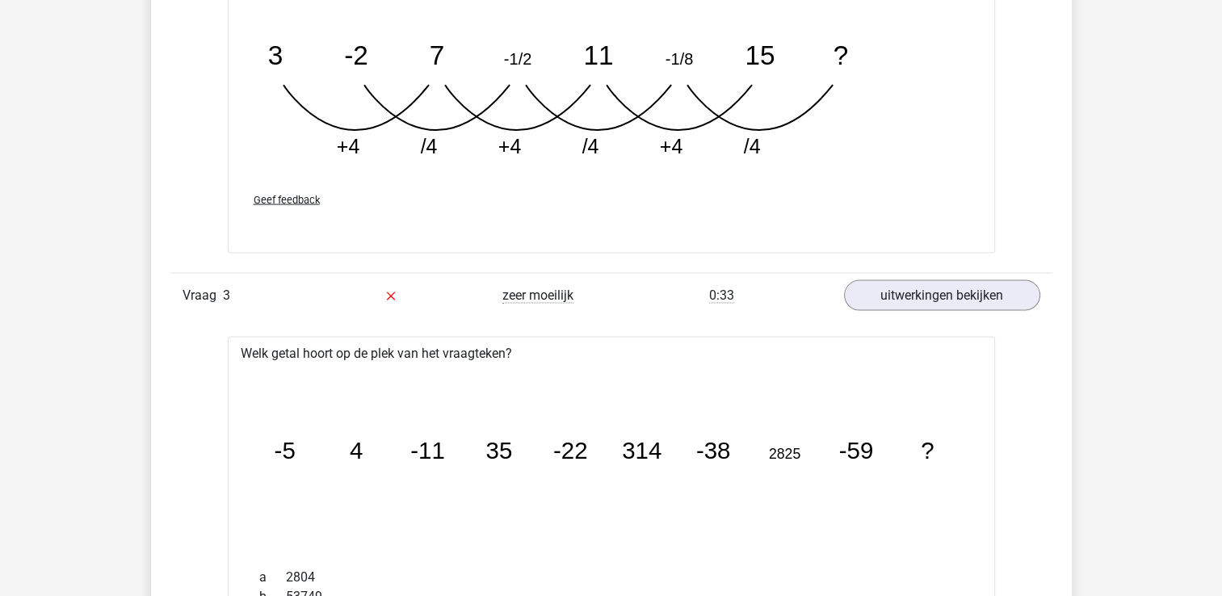
scroll to position [3273, 0]
